Goal: Obtain resource: Obtain resource

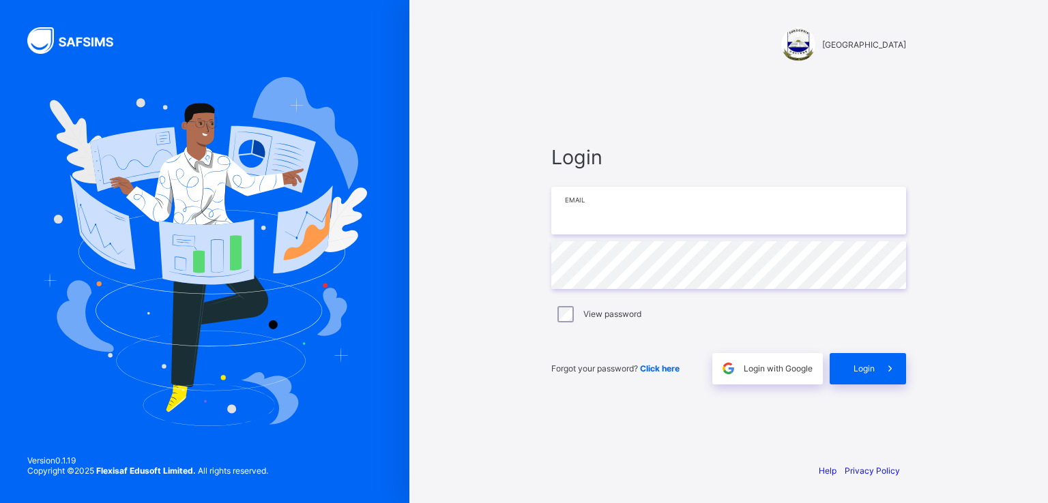
click at [582, 225] on input "email" at bounding box center [728, 211] width 355 height 48
drag, startPoint x: 582, startPoint y: 225, endPoint x: 822, endPoint y: 206, distance: 240.8
click at [822, 206] on input "email" at bounding box center [728, 211] width 355 height 48
click at [652, 207] on input "**********" at bounding box center [728, 211] width 355 height 48
type input "**********"
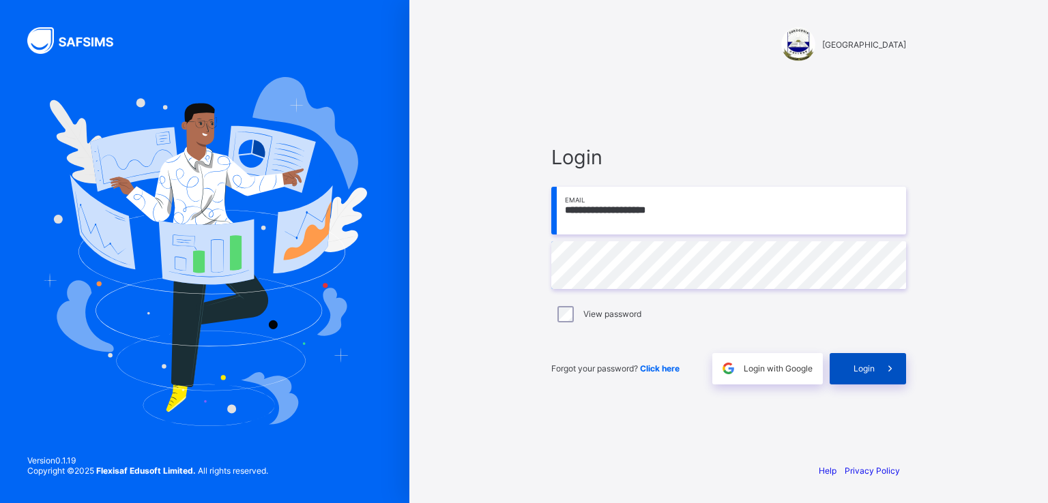
click at [878, 374] on span at bounding box center [889, 368] width 31 height 31
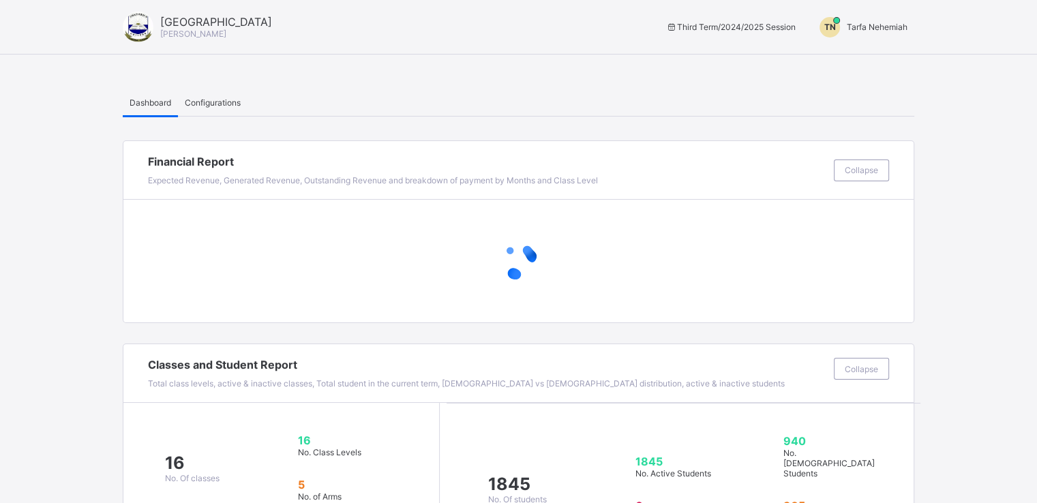
click at [876, 27] on span "Tarfa Nehemiah" at bounding box center [877, 27] width 61 height 10
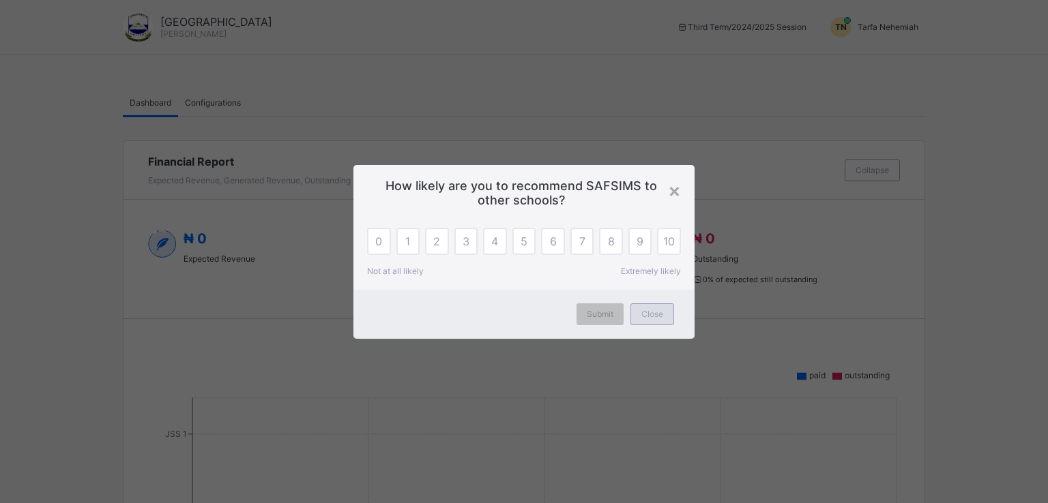
click at [645, 312] on span "Close" at bounding box center [652, 314] width 22 height 10
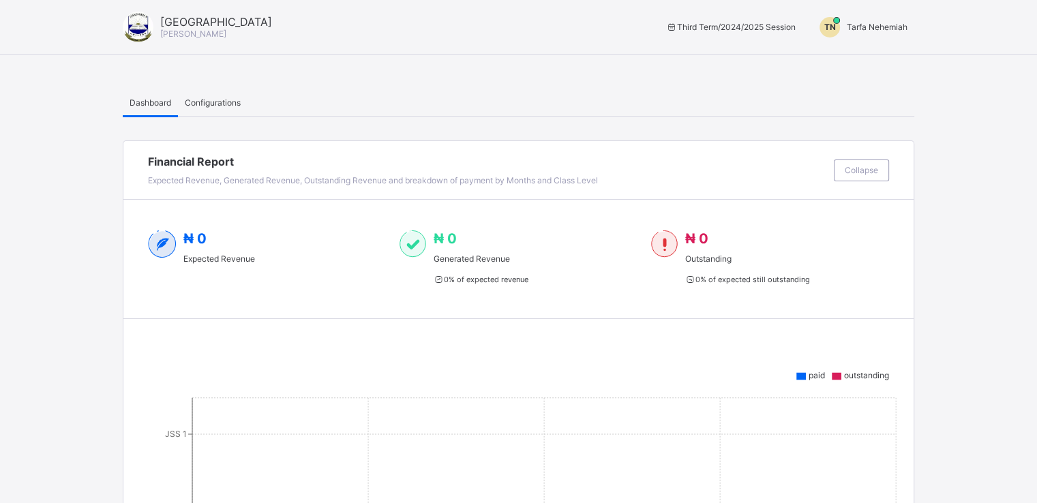
click at [878, 26] on span "Tarfa Nehemiah" at bounding box center [877, 27] width 61 height 10
click at [869, 65] on span "Switch to Admin View" at bounding box center [857, 58] width 104 height 16
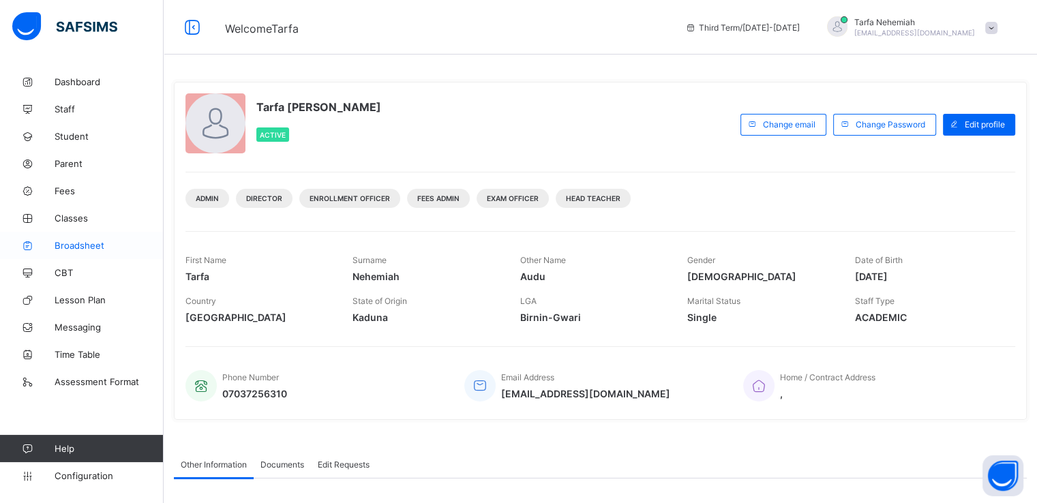
click at [74, 246] on span "Broadsheet" at bounding box center [109, 245] width 109 height 11
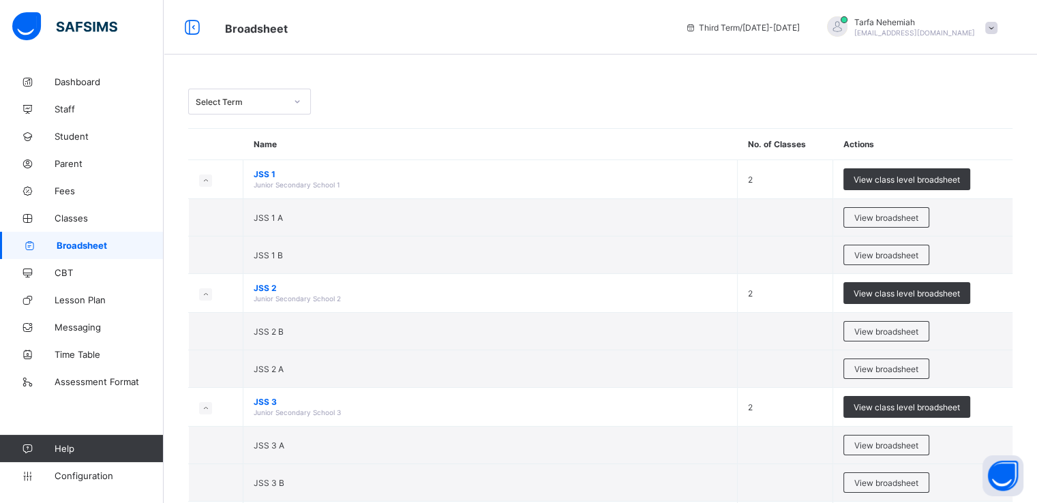
click at [300, 98] on icon at bounding box center [297, 102] width 8 height 14
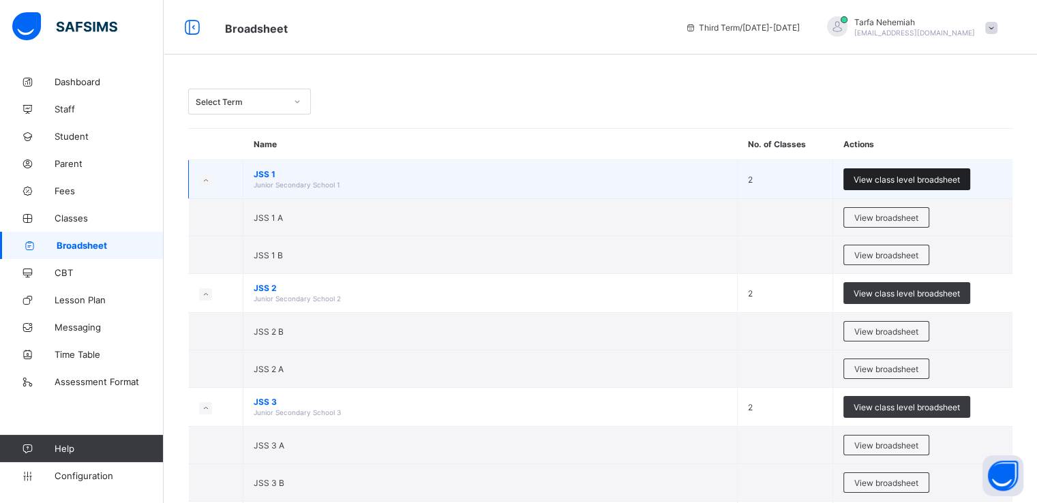
click at [897, 178] on span "View class level broadsheet" at bounding box center [907, 180] width 106 height 10
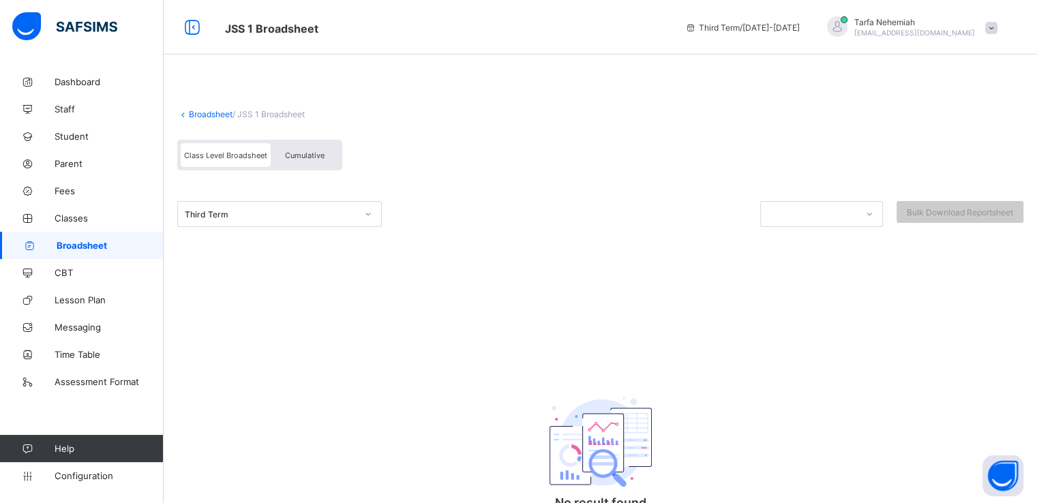
click at [312, 154] on span "Cumulative" at bounding box center [305, 156] width 40 height 10
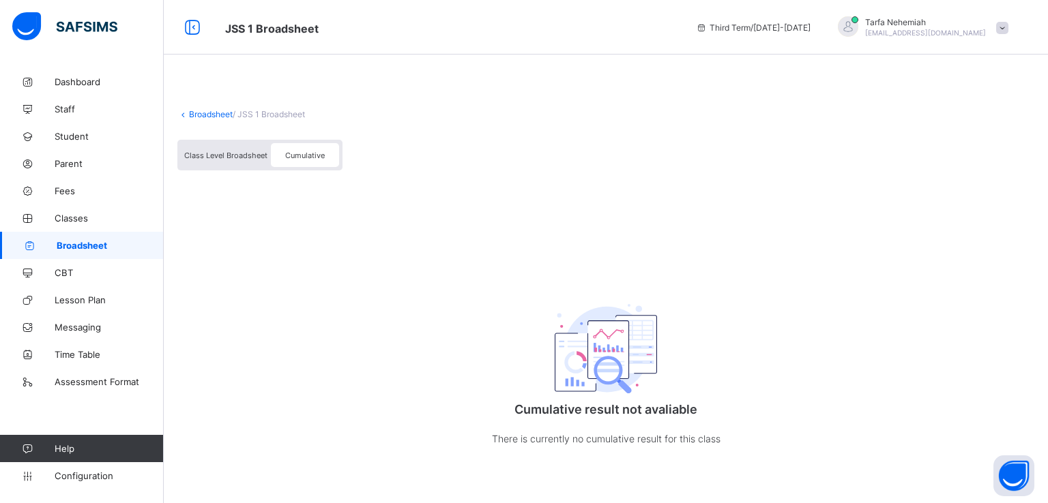
click at [304, 157] on span "Cumulative" at bounding box center [305, 156] width 40 height 10
click at [300, 150] on div "Cumulative" at bounding box center [305, 155] width 68 height 24
click at [233, 154] on span "Class Level Broadsheet" at bounding box center [225, 156] width 83 height 10
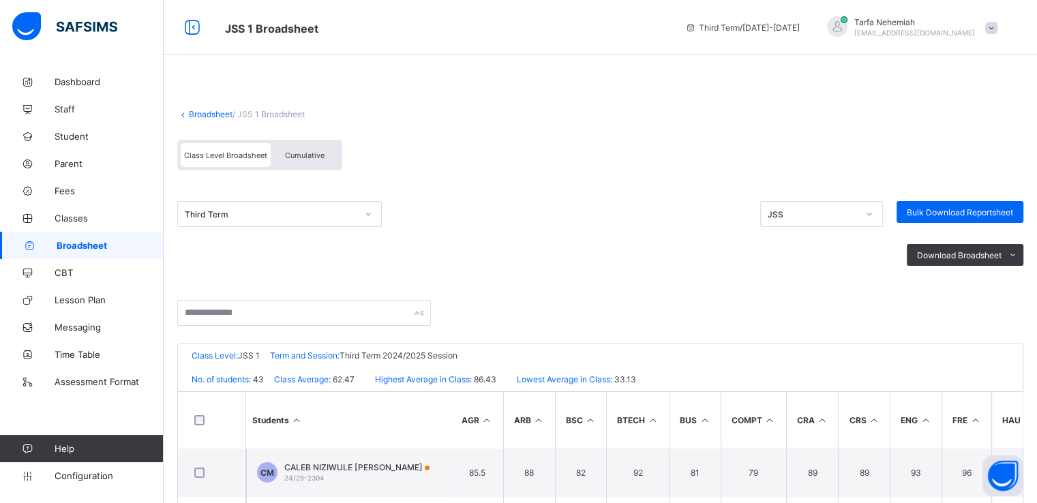
click at [298, 151] on span "Cumulative" at bounding box center [305, 156] width 40 height 10
click at [306, 153] on span "Cumulative" at bounding box center [305, 156] width 40 height 10
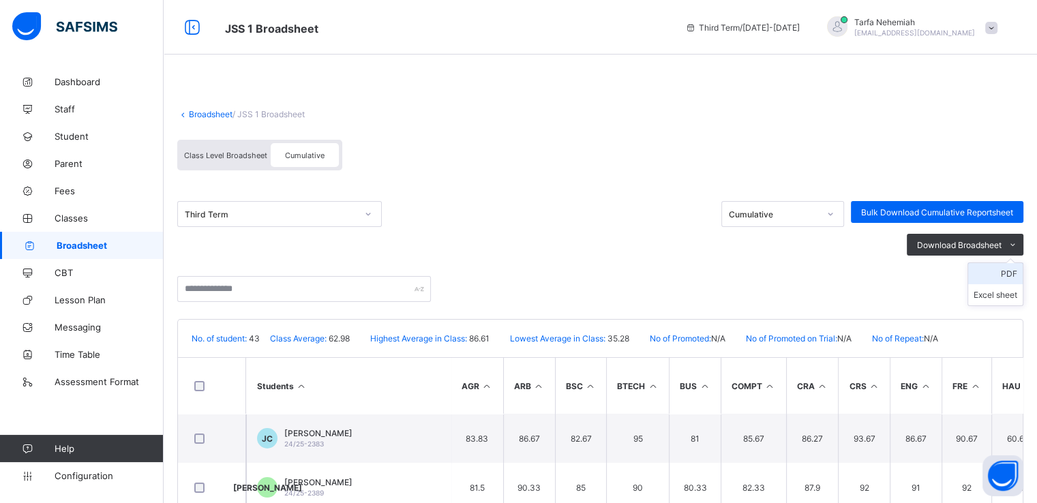
click at [1016, 276] on li "PDF" at bounding box center [996, 273] width 55 height 21
click at [212, 111] on link "Broadsheet" at bounding box center [211, 114] width 44 height 10
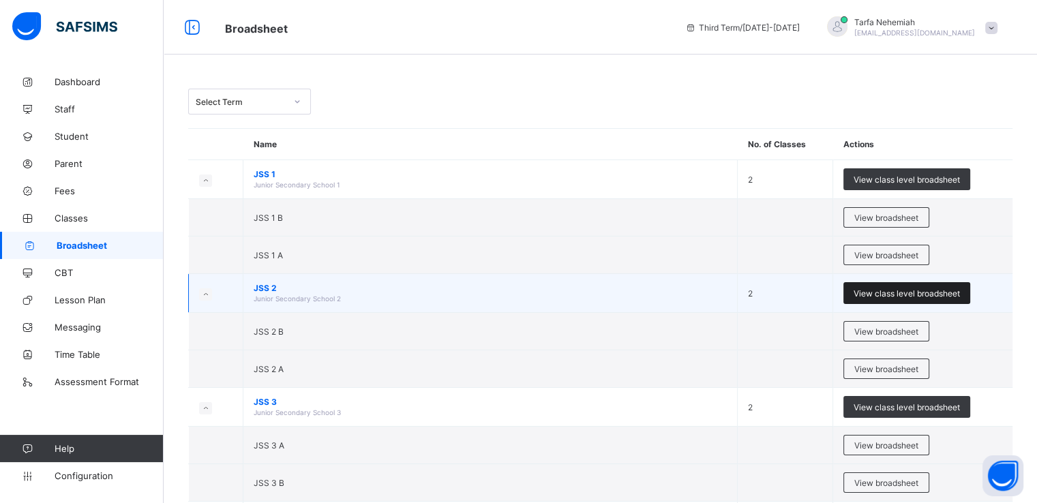
click at [883, 289] on span "View class level broadsheet" at bounding box center [907, 294] width 106 height 10
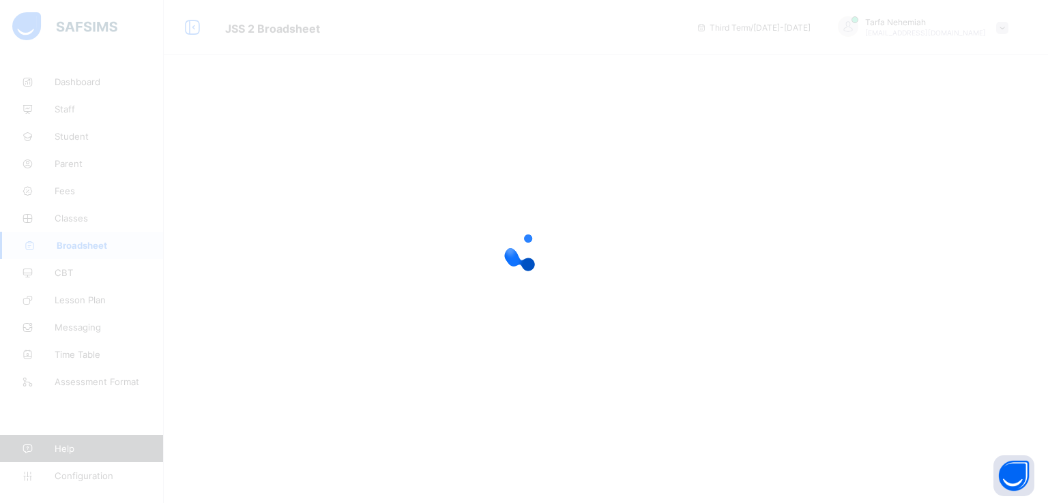
click at [322, 153] on div at bounding box center [524, 251] width 1048 height 503
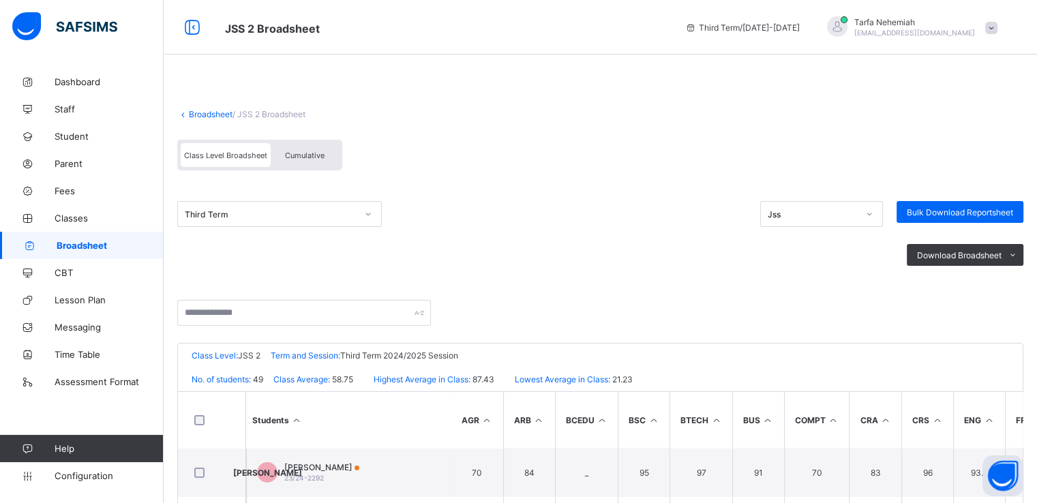
click at [295, 162] on div "Cumulative" at bounding box center [305, 155] width 68 height 24
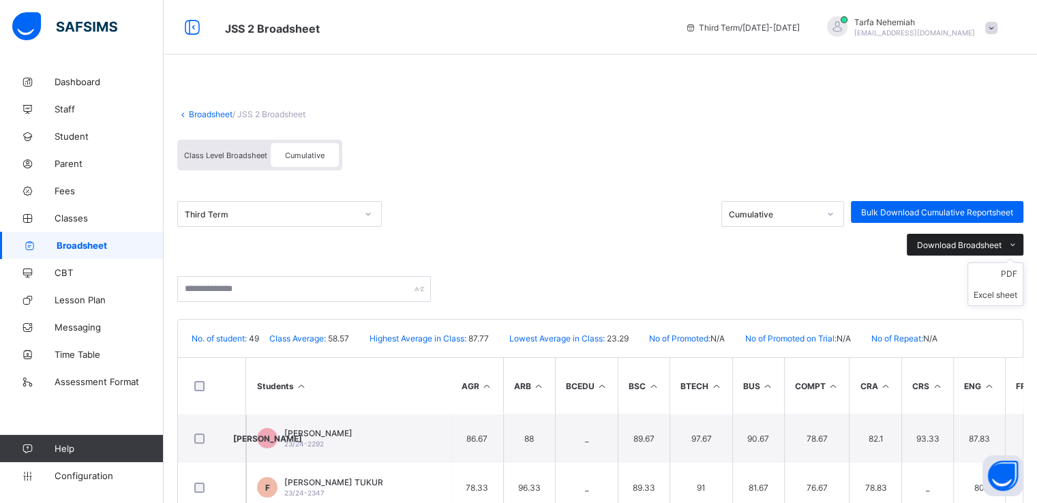
click at [1018, 246] on icon at bounding box center [1013, 245] width 10 height 9
click at [1017, 275] on li "PDF" at bounding box center [996, 273] width 55 height 21
click at [207, 111] on link "Broadsheet" at bounding box center [211, 114] width 44 height 10
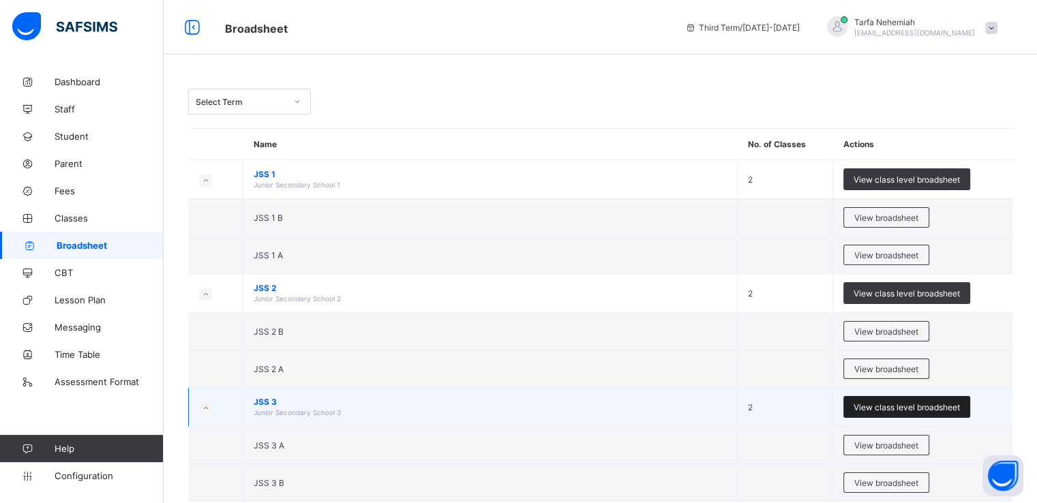
click at [893, 404] on span "View class level broadsheet" at bounding box center [907, 407] width 106 height 10
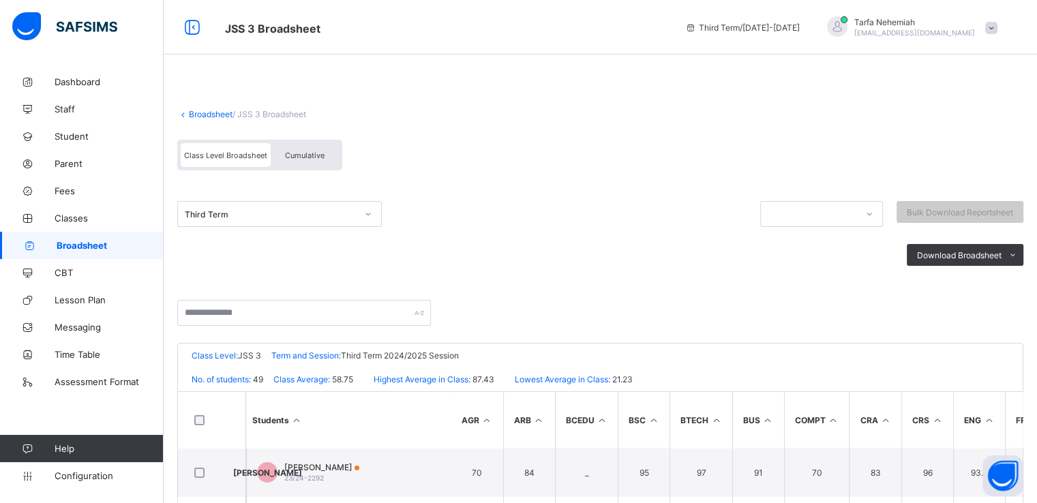
click at [316, 156] on span "Cumulative" at bounding box center [305, 156] width 40 height 10
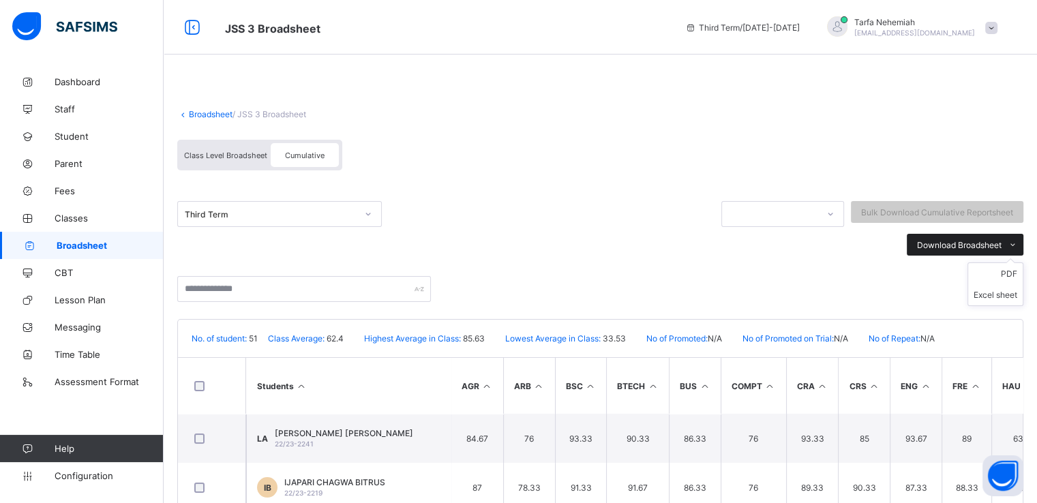
click at [1018, 247] on icon at bounding box center [1013, 245] width 10 height 9
click at [1021, 276] on li "PDF" at bounding box center [996, 273] width 55 height 21
click at [207, 112] on link "Broadsheet" at bounding box center [211, 114] width 44 height 10
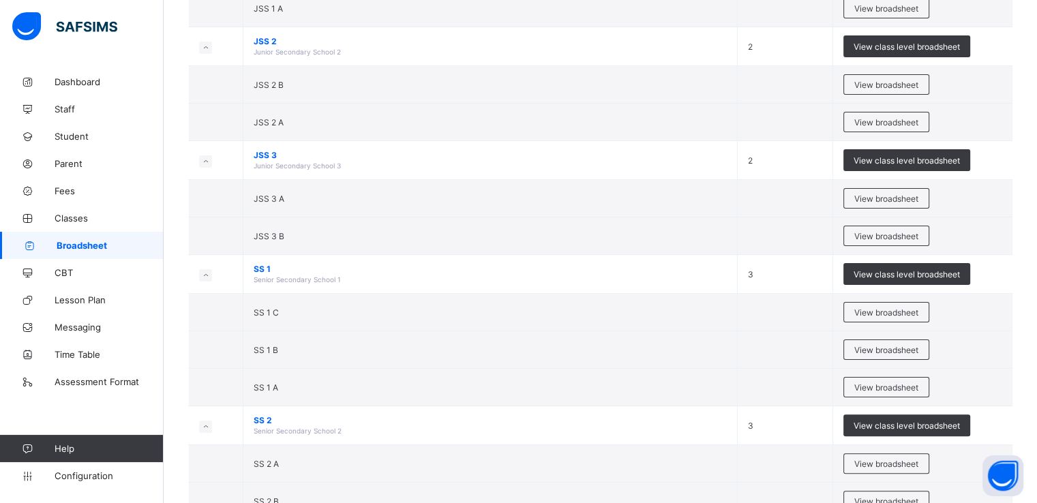
scroll to position [253, 0]
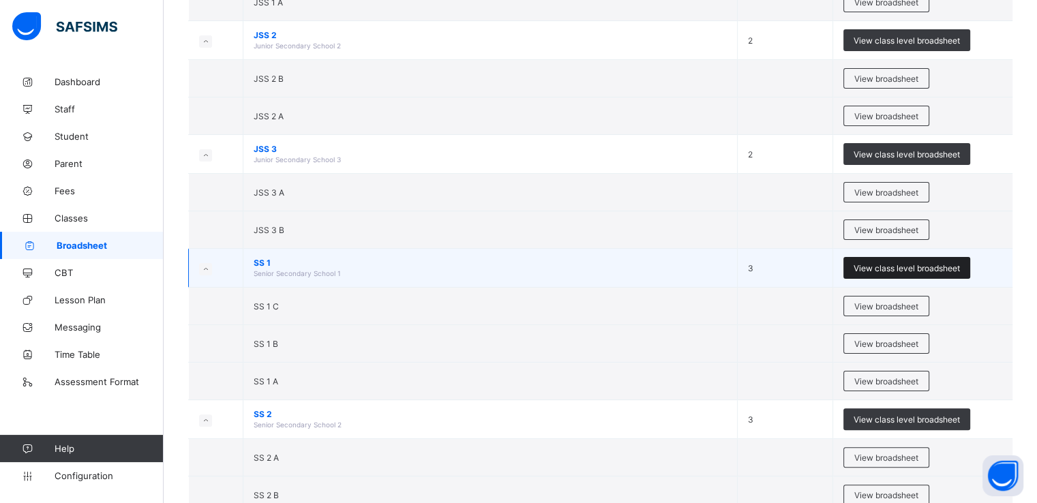
click at [881, 266] on span "View class level broadsheet" at bounding box center [907, 268] width 106 height 10
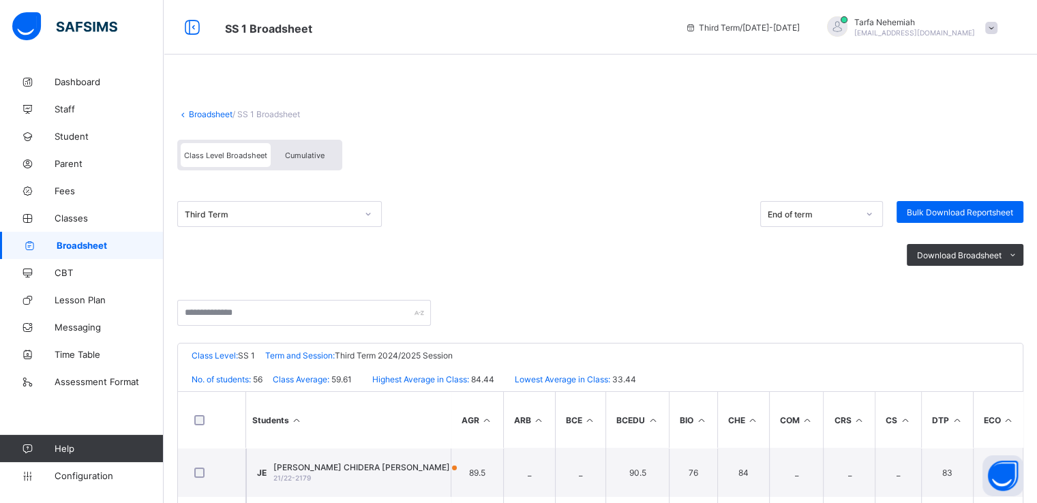
click at [304, 155] on span "Cumulative" at bounding box center [305, 156] width 40 height 10
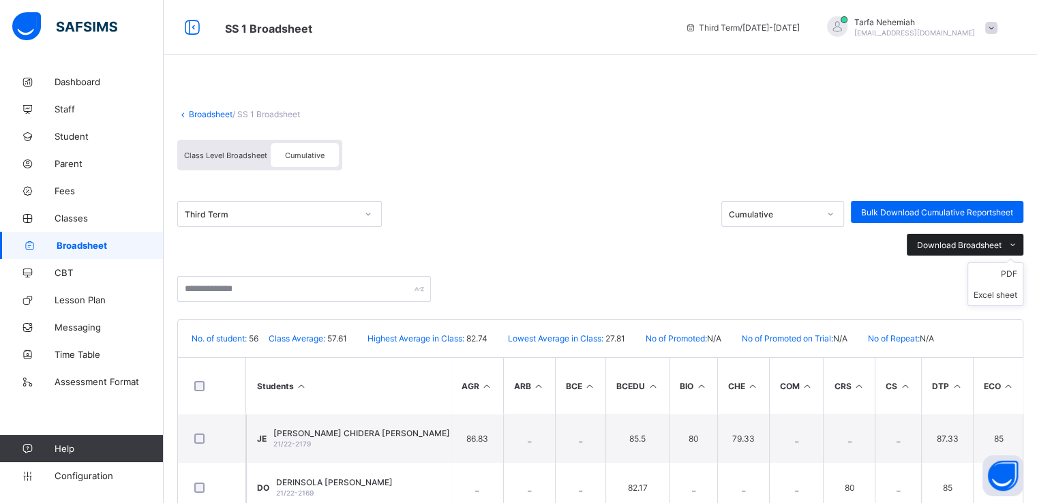
click at [1018, 243] on icon at bounding box center [1013, 245] width 10 height 9
click at [1018, 276] on li "PDF" at bounding box center [996, 273] width 55 height 21
click at [214, 110] on link "Broadsheet" at bounding box center [211, 114] width 44 height 10
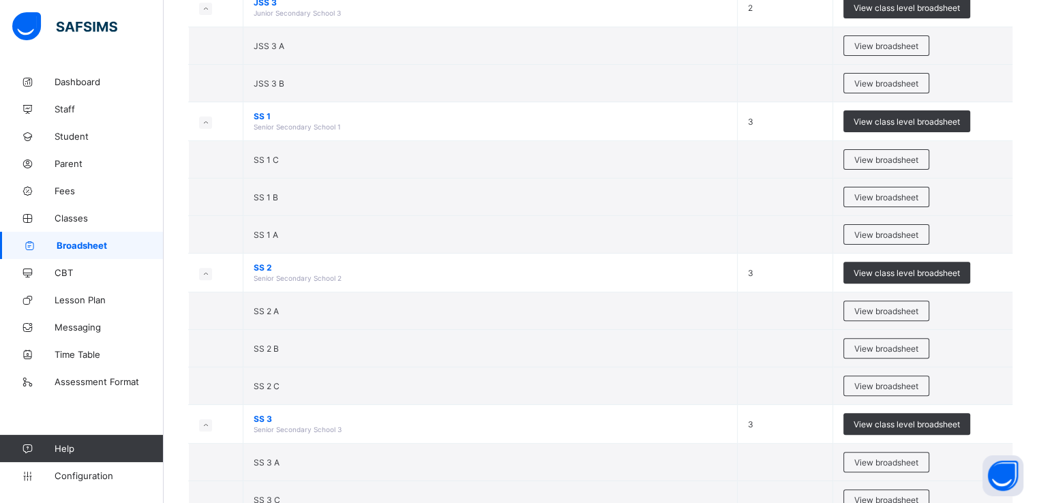
scroll to position [411, 0]
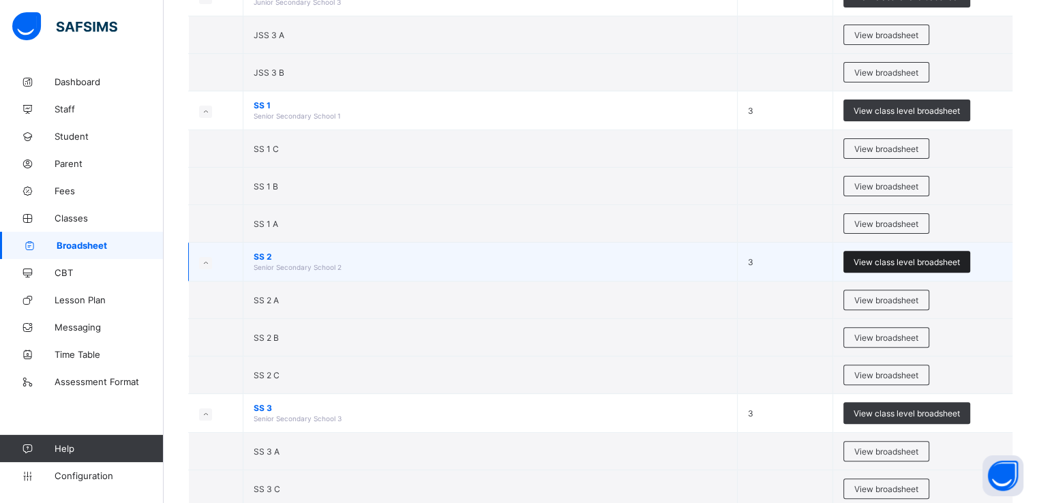
click at [894, 260] on span "View class level broadsheet" at bounding box center [907, 262] width 106 height 10
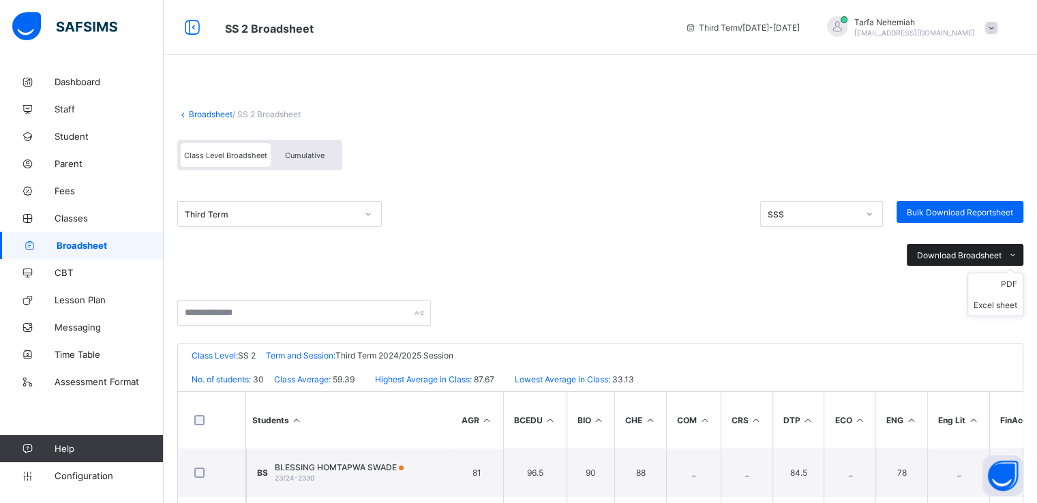
click at [1018, 255] on icon at bounding box center [1013, 255] width 10 height 9
click at [1018, 284] on li "PDF" at bounding box center [996, 284] width 55 height 21
